Goal: Find specific page/section: Find specific page/section

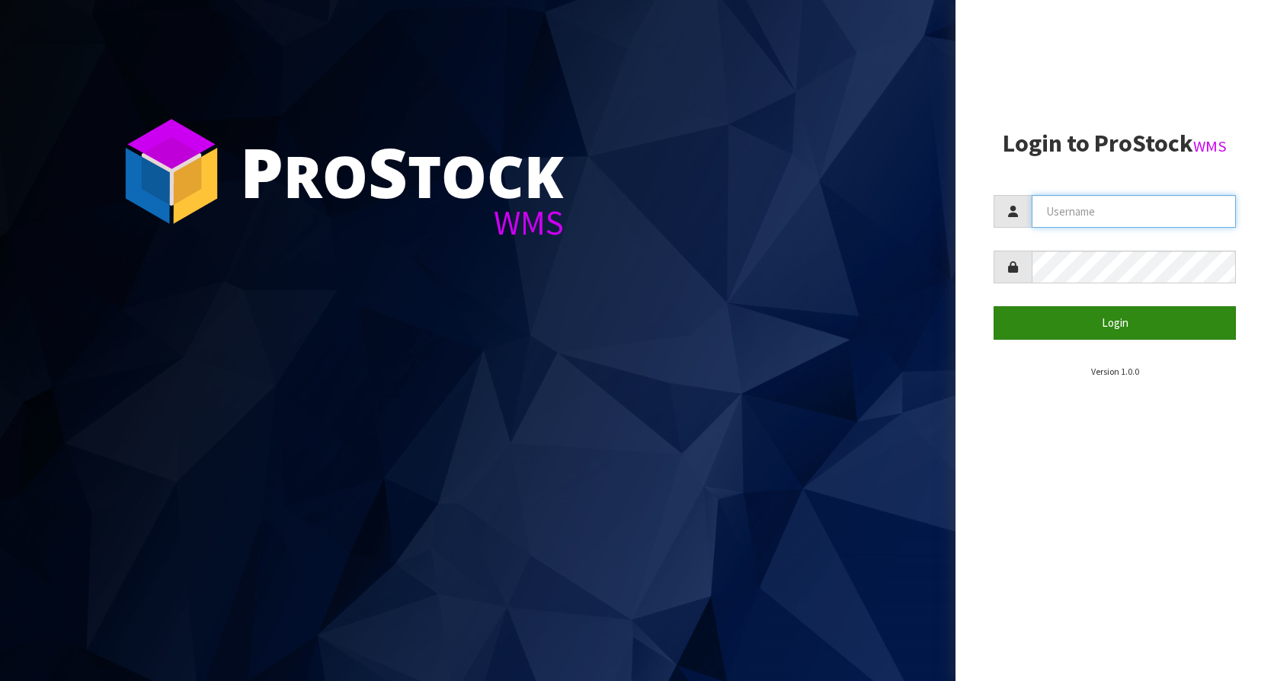
type input "KitchenAid"
click at [1143, 315] on button "Login" at bounding box center [1115, 322] width 242 height 33
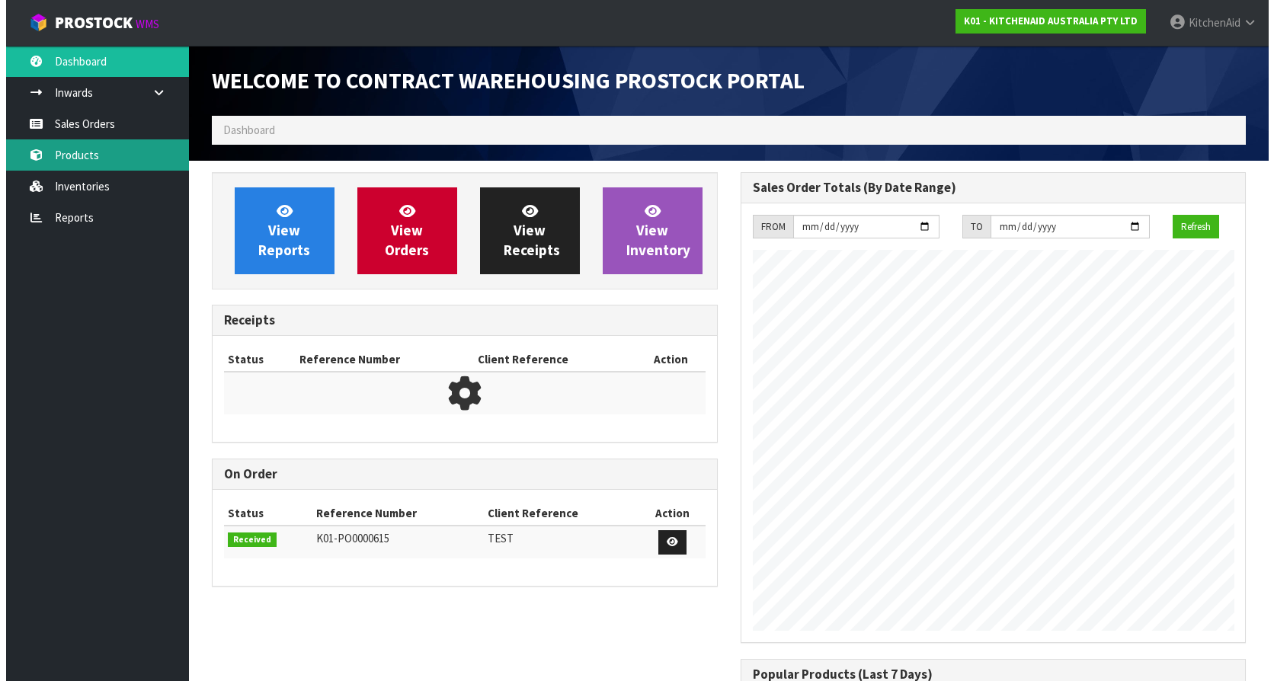
scroll to position [845, 528]
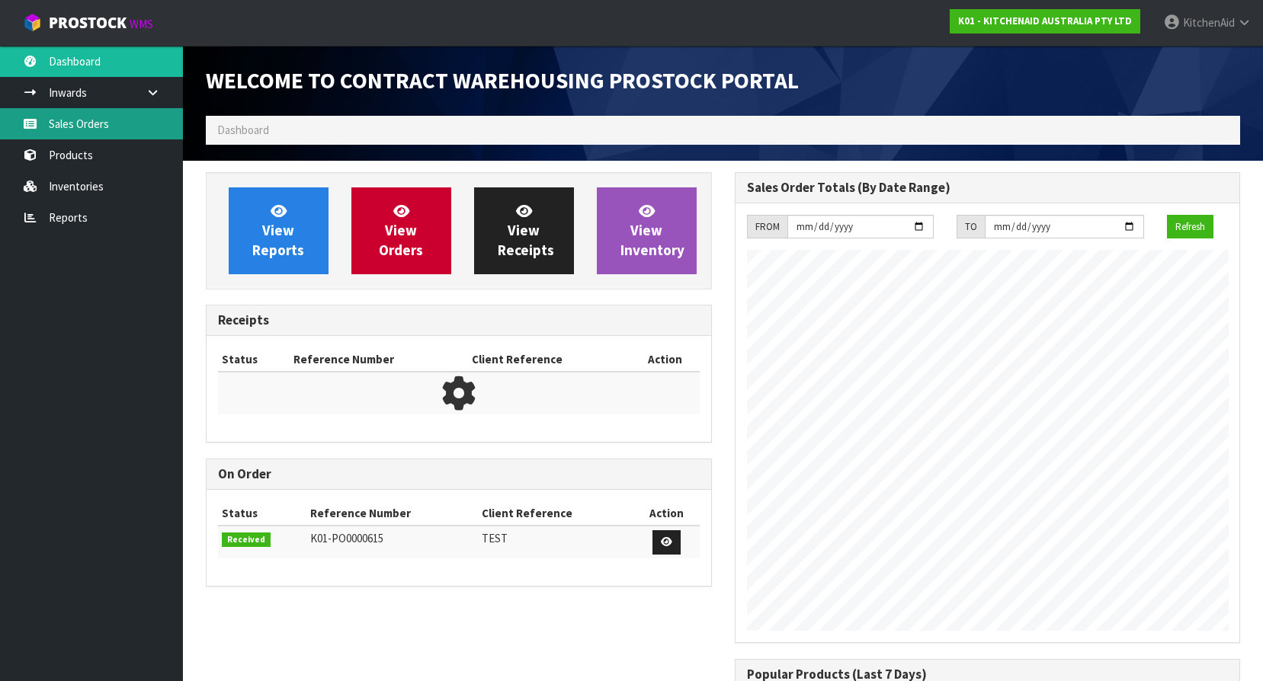
click at [73, 127] on link "Sales Orders" at bounding box center [91, 123] width 183 height 31
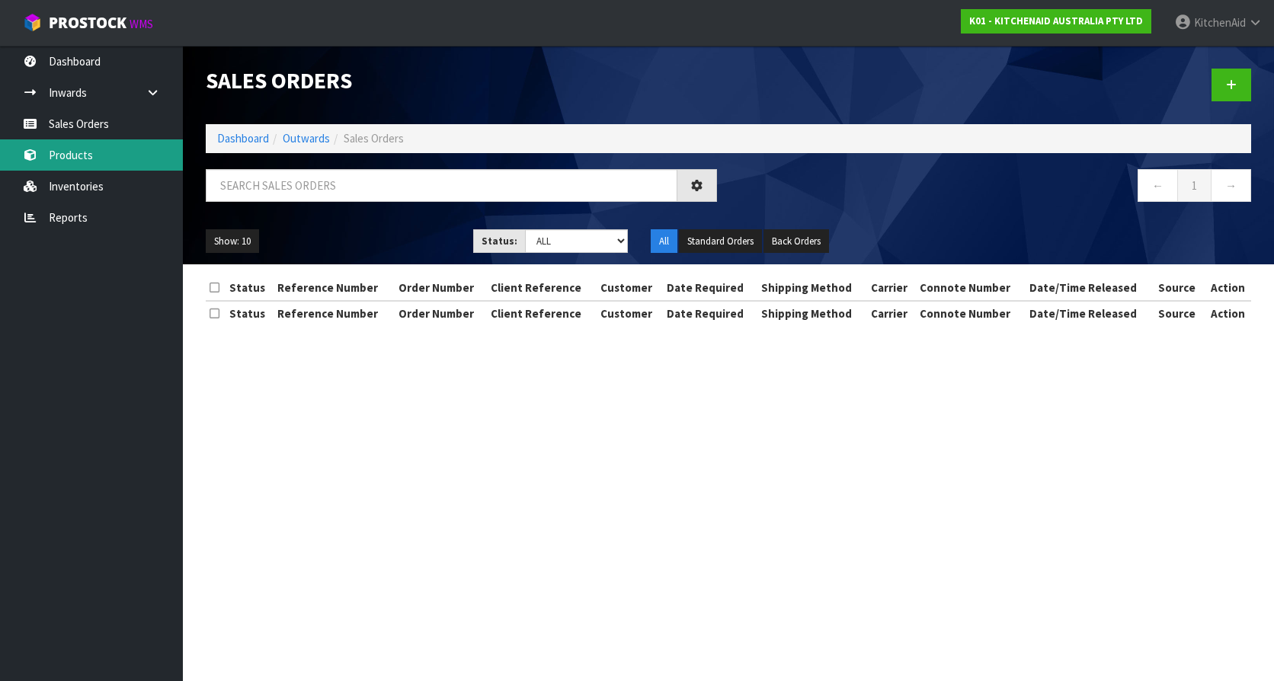
click at [76, 160] on link "Products" at bounding box center [91, 154] width 183 height 31
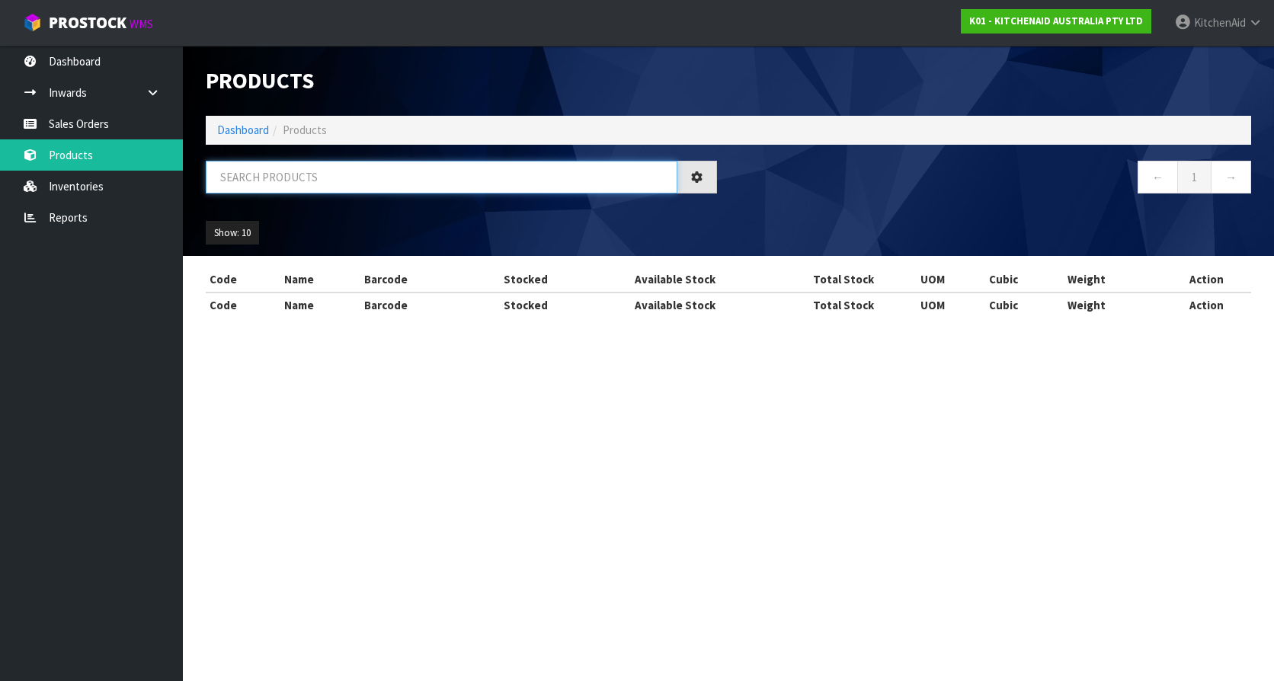
click at [317, 187] on input "text" at bounding box center [442, 177] width 472 height 33
paste input "5KSMBL6W"
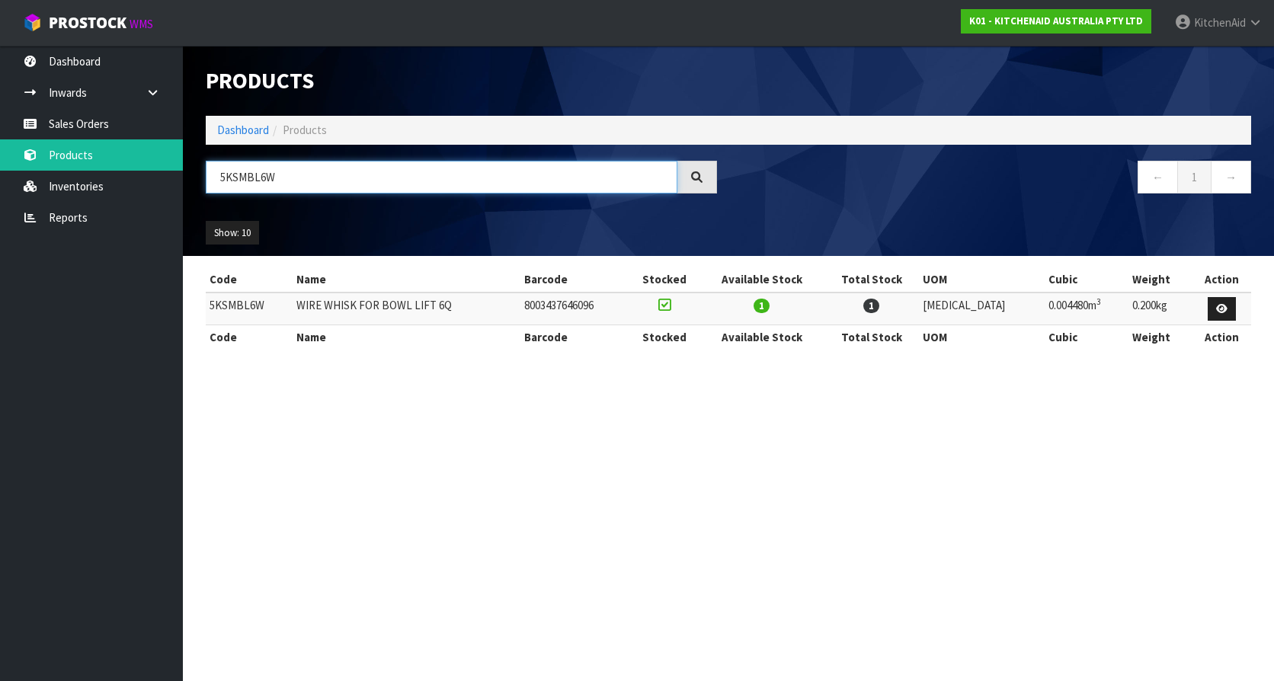
type input "5KSMBL6W"
